Goal: Task Accomplishment & Management: Use online tool/utility

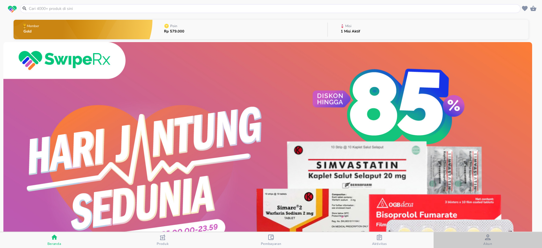
click at [486, 240] on div "button" at bounding box center [488, 237] width 6 height 7
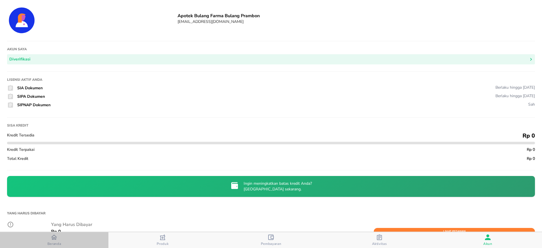
click at [62, 238] on span "Beranda" at bounding box center [54, 240] width 105 height 12
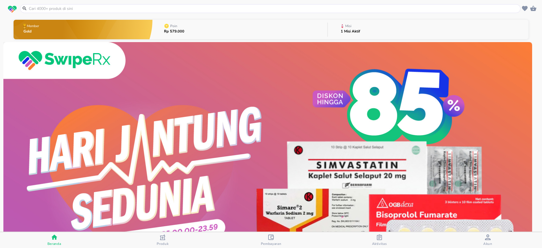
click at [358, 27] on div "Misi 1 Misi Aktif" at bounding box center [350, 30] width 25 height 20
